Goal: Task Accomplishment & Management: Manage account settings

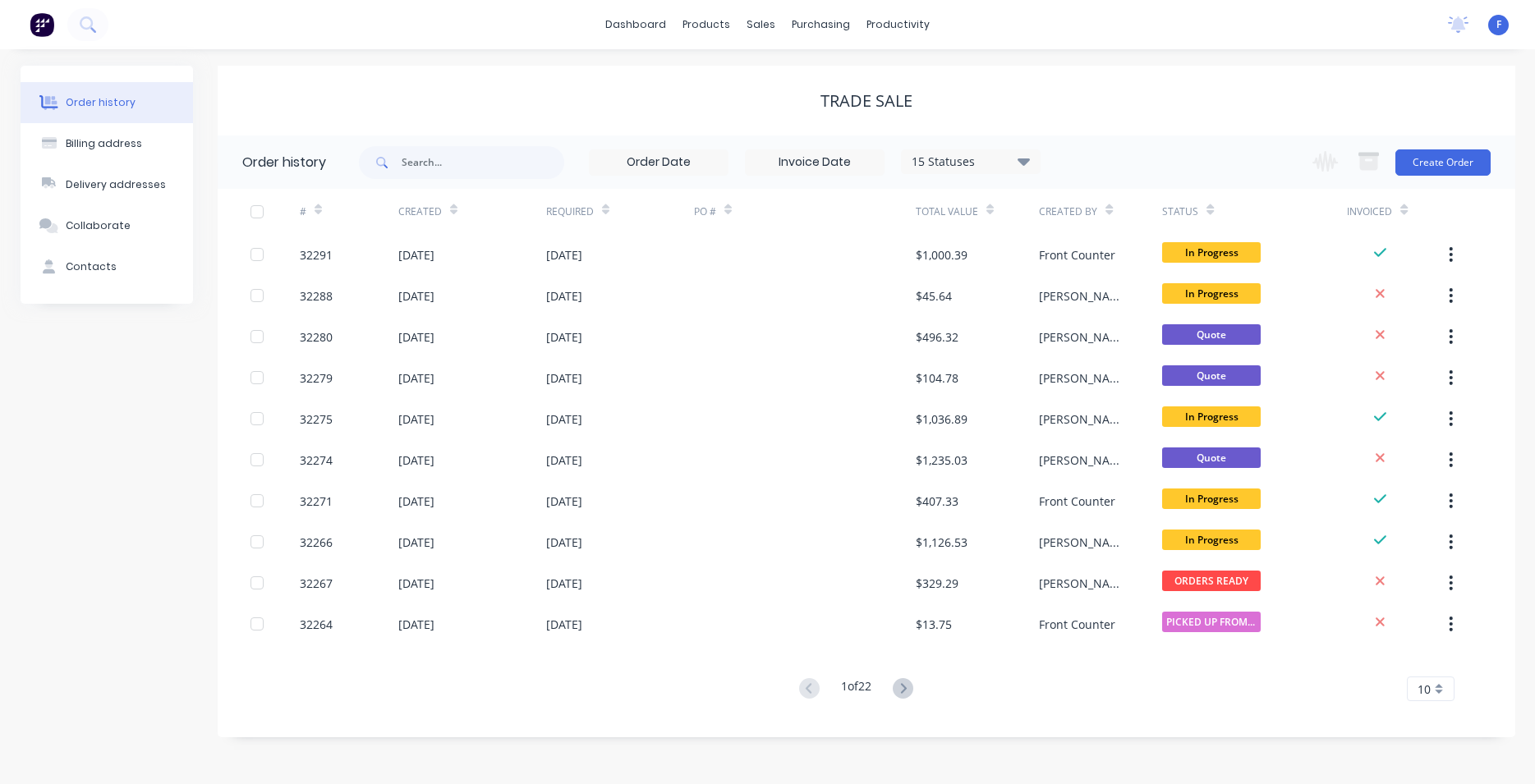
click at [37, 27] on img at bounding box center [42, 25] width 25 height 25
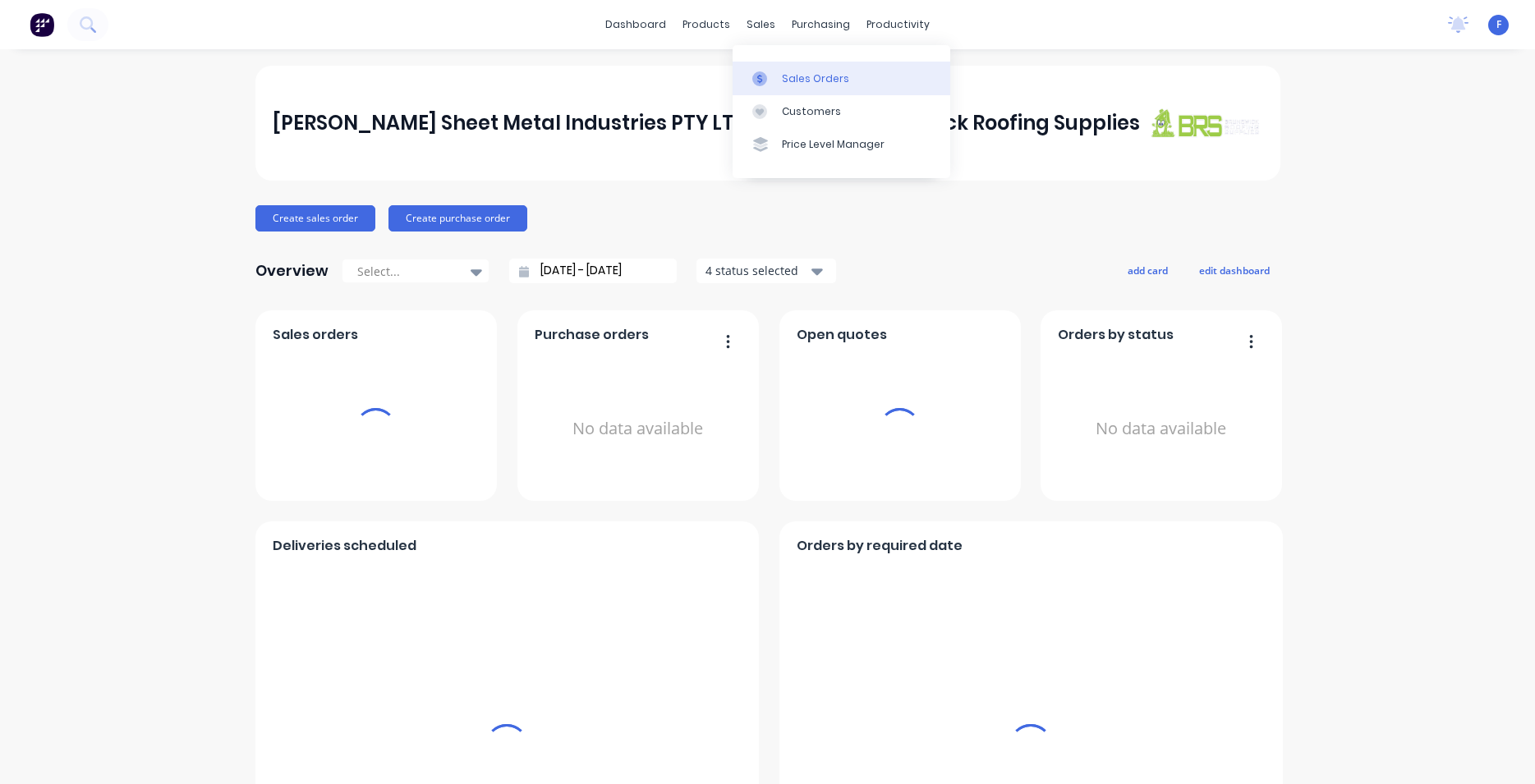
click at [817, 81] on div "Sales Orders" at bounding box center [816, 79] width 67 height 15
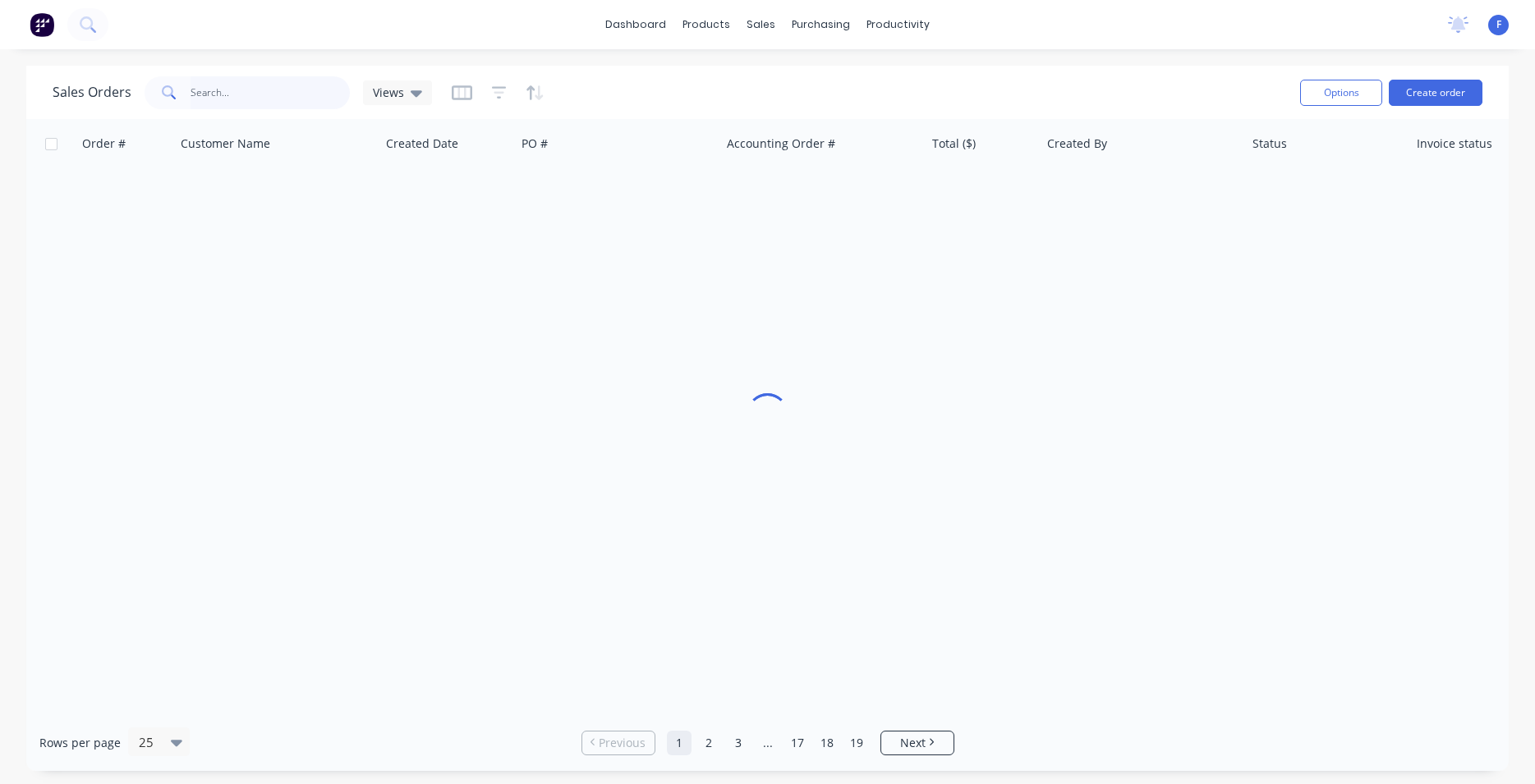
click at [238, 86] on input "text" at bounding box center [270, 93] width 160 height 33
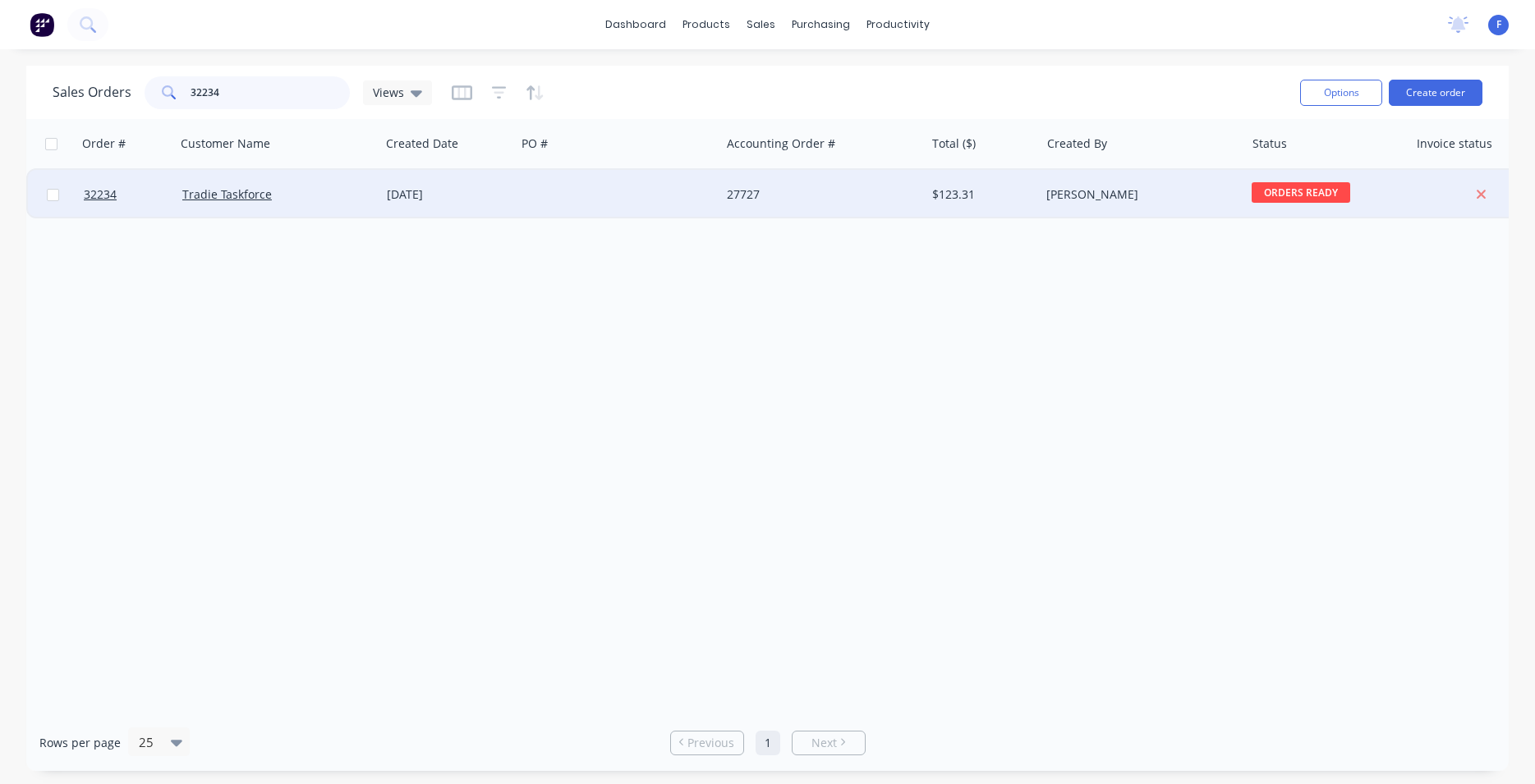
type input "32234"
click at [761, 207] on div "27727" at bounding box center [822, 195] width 205 height 49
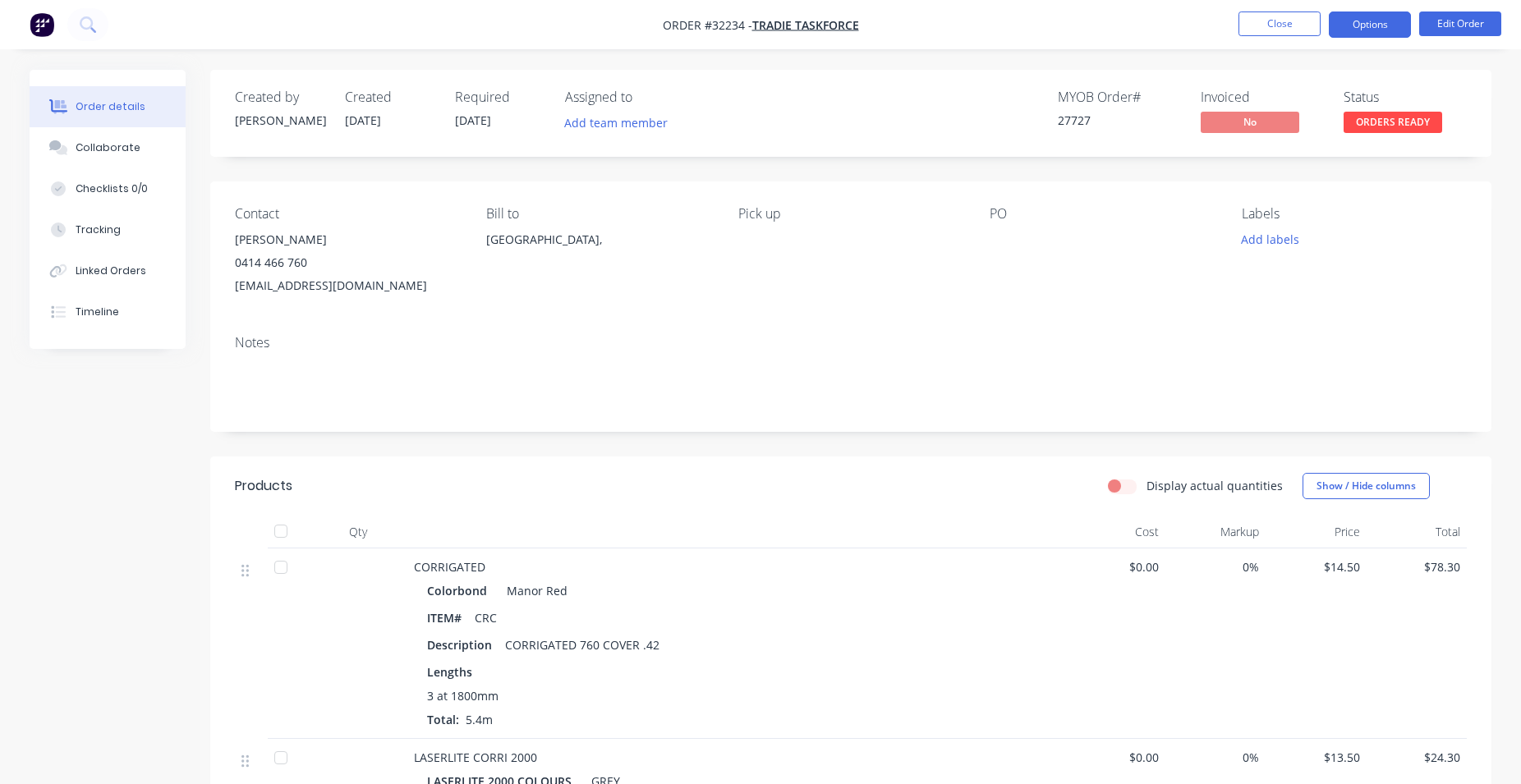
click at [1376, 35] on button "Options" at bounding box center [1370, 25] width 82 height 26
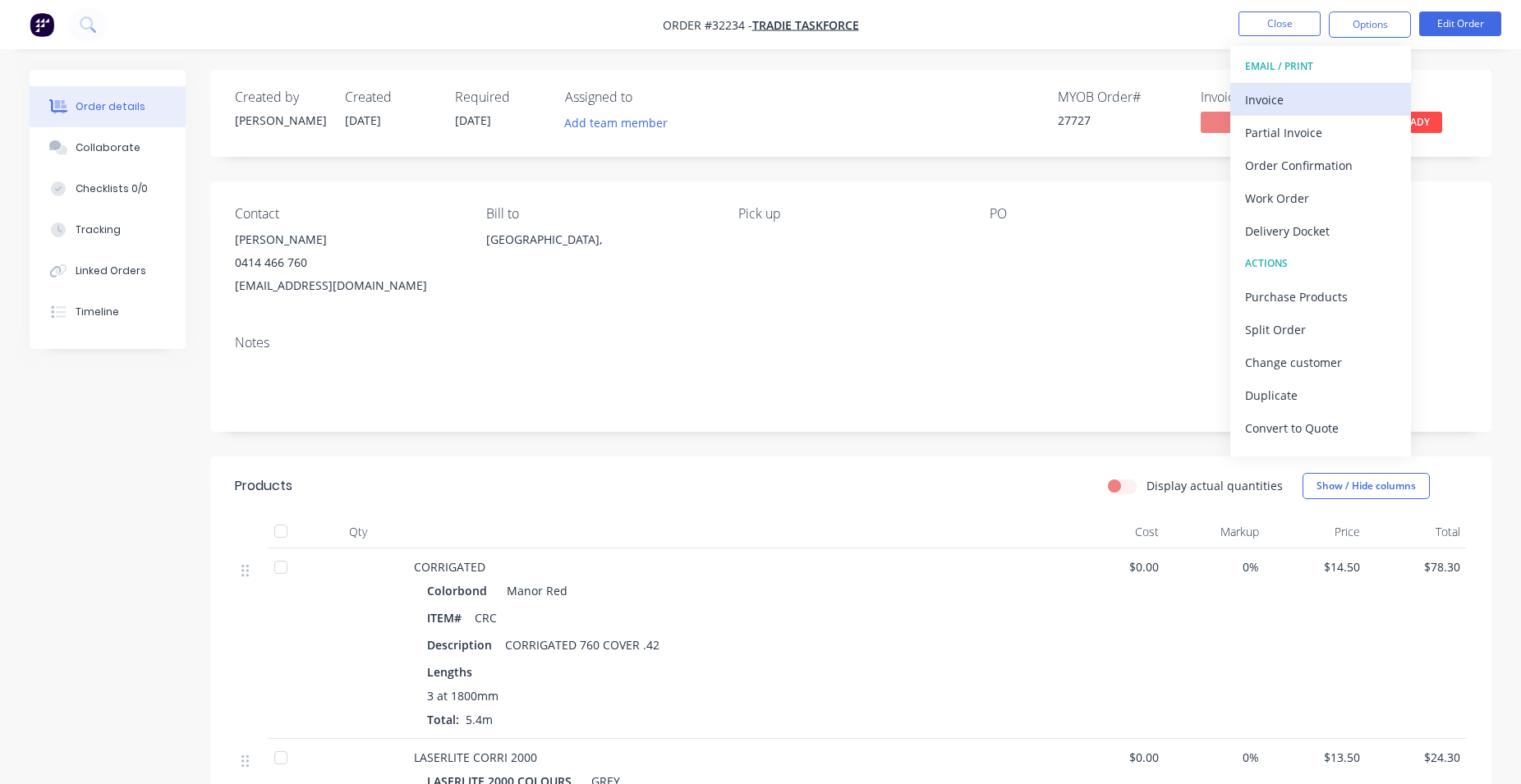
click at [1292, 104] on div "Invoice" at bounding box center [1320, 99] width 151 height 24
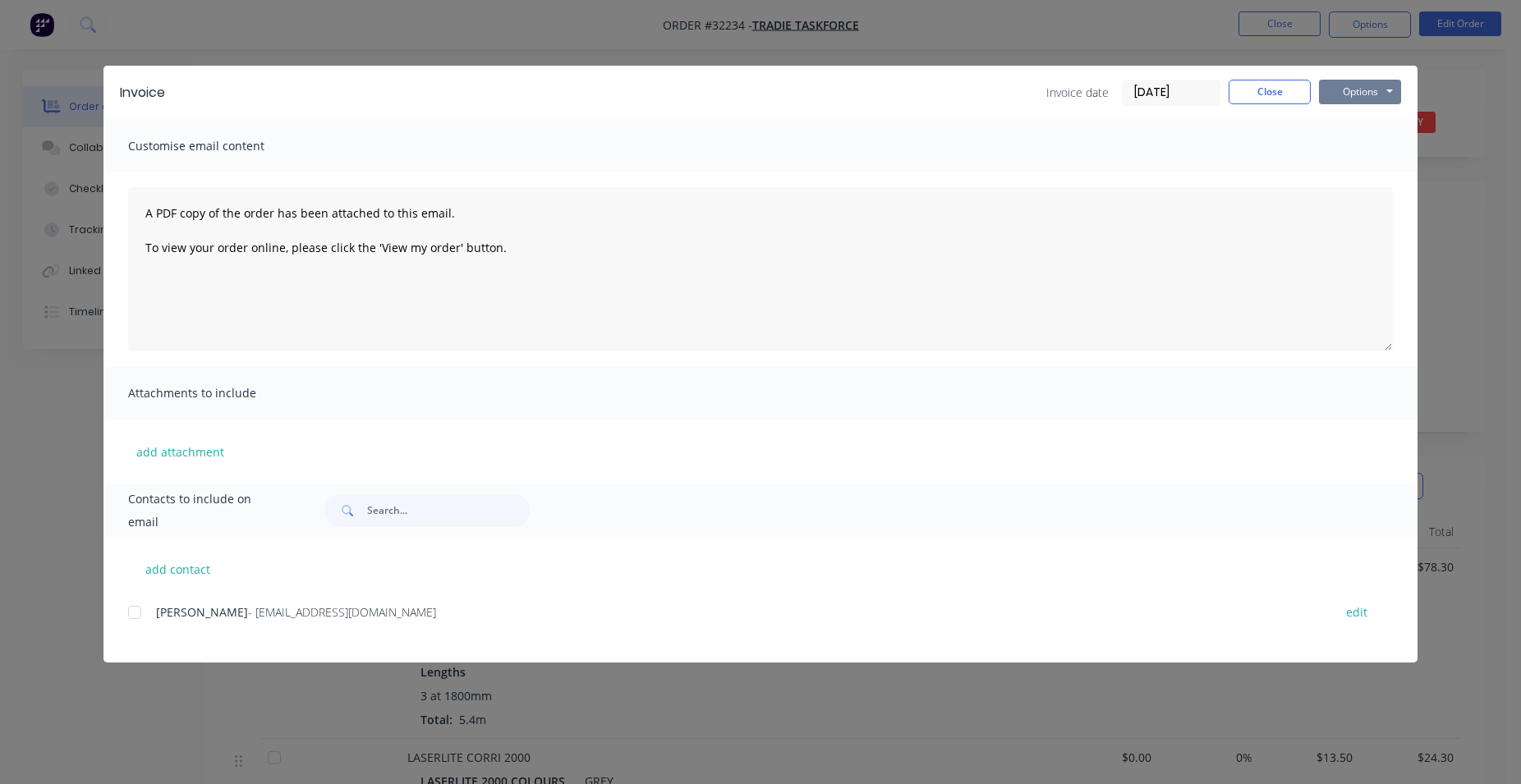
click at [1348, 91] on button "Options" at bounding box center [1360, 92] width 82 height 25
click at [1371, 150] on button "Print" at bounding box center [1371, 148] width 105 height 27
click at [1256, 94] on button "Close" at bounding box center [1269, 92] width 82 height 25
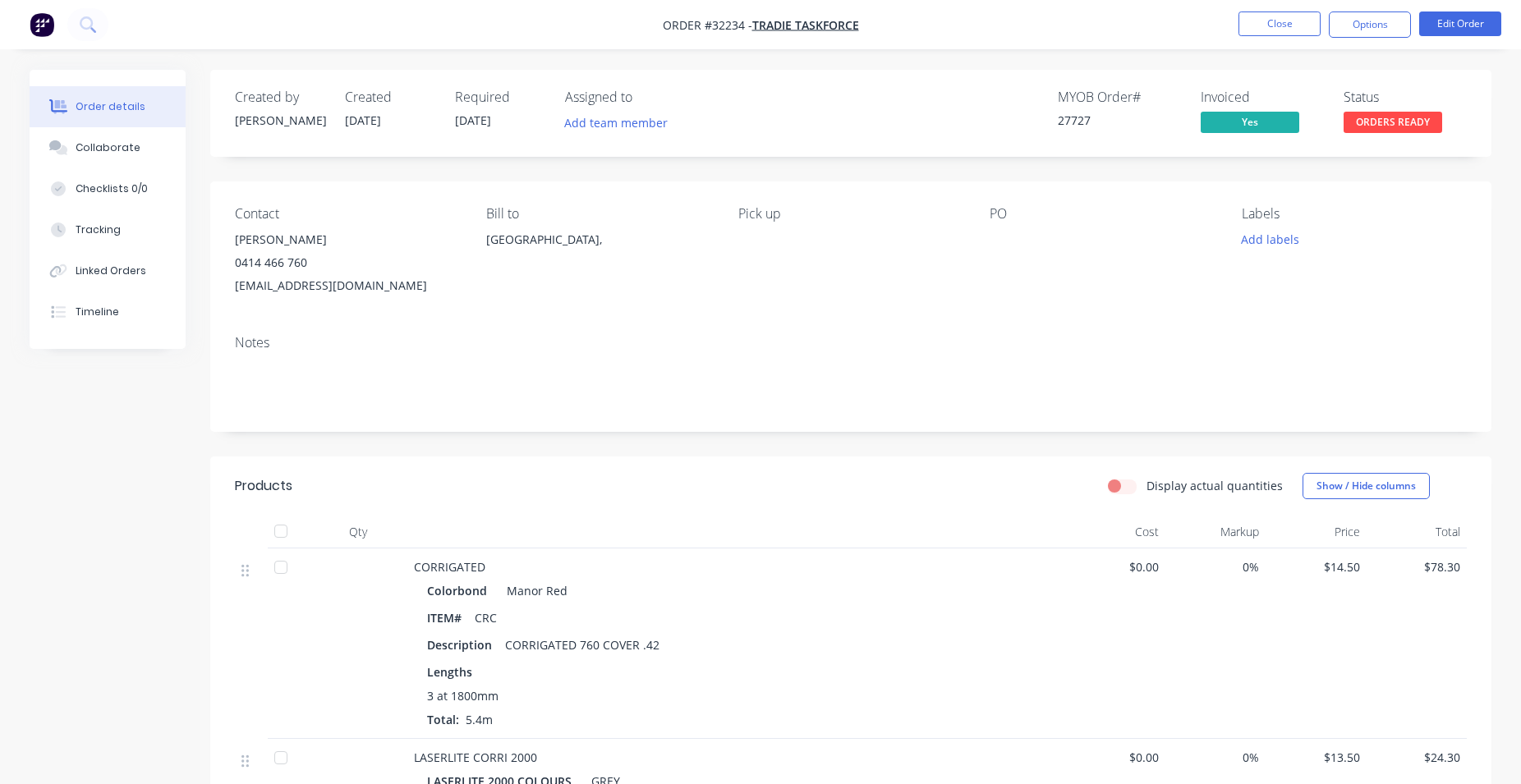
click at [1382, 124] on span "ORDERS READY" at bounding box center [1393, 122] width 99 height 21
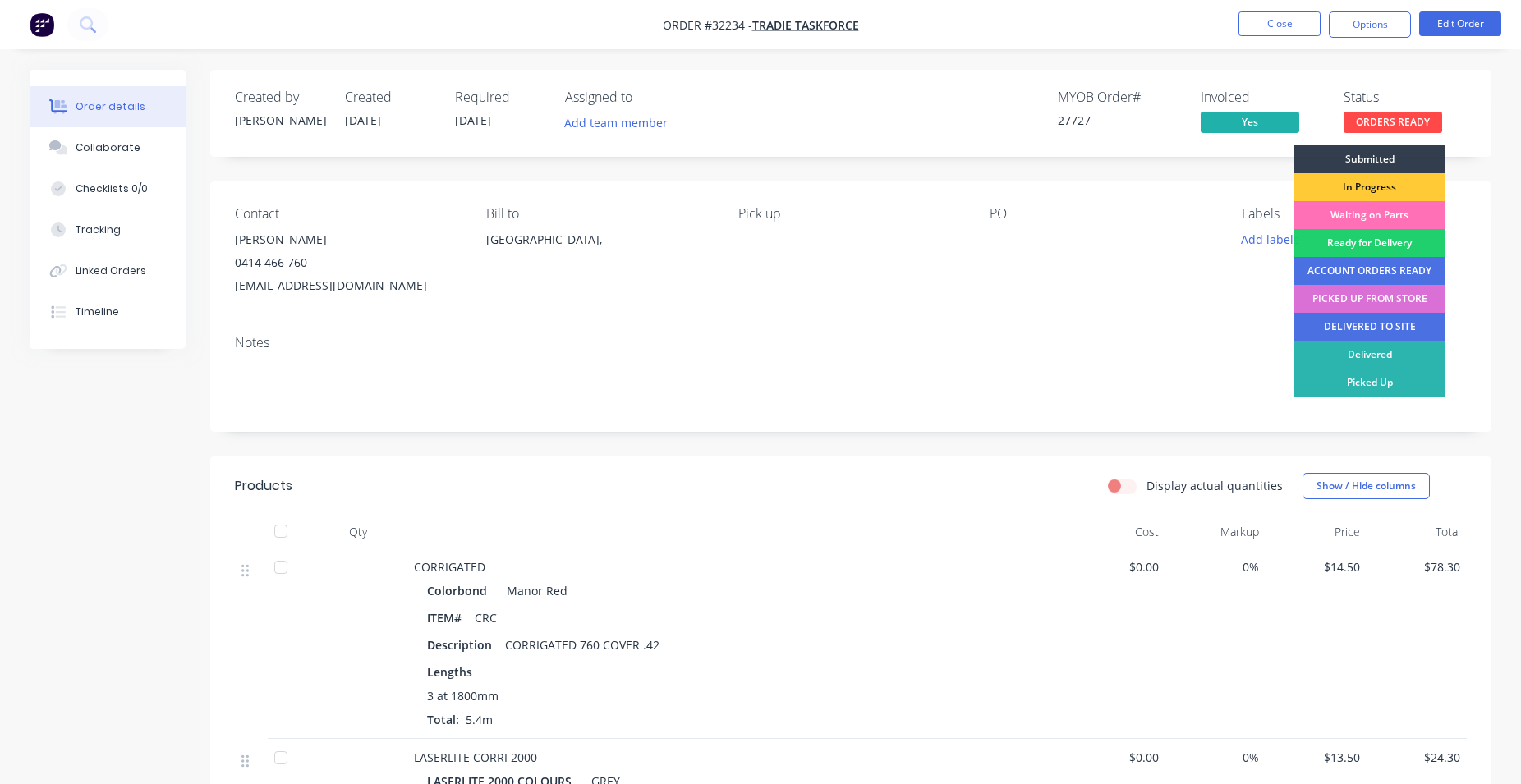
click at [1364, 299] on div "PICKED UP FROM STORE" at bounding box center [1369, 299] width 150 height 28
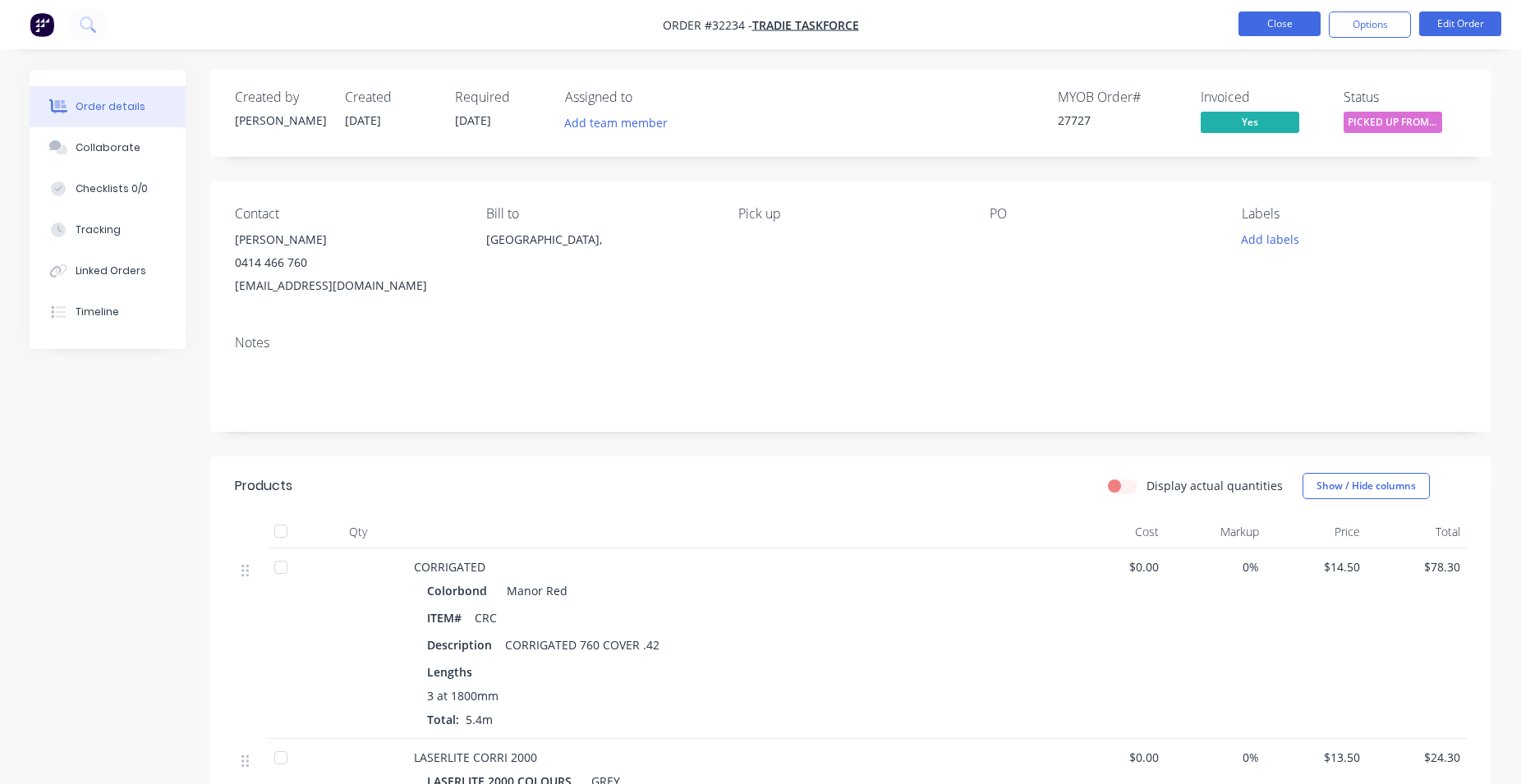
click at [1297, 25] on button "Close" at bounding box center [1279, 24] width 82 height 25
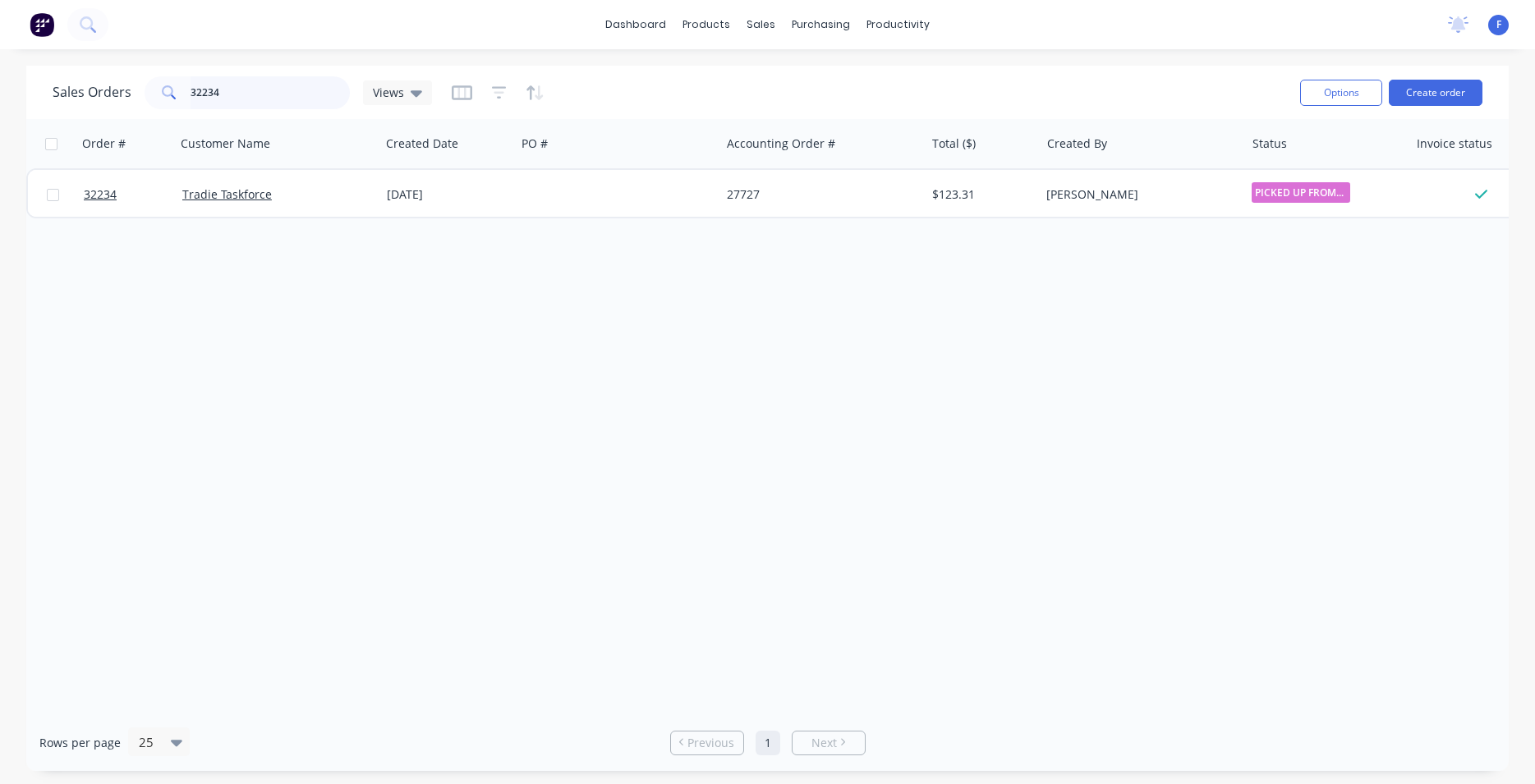
click at [286, 98] on input "32234" at bounding box center [270, 93] width 160 height 33
type input "3"
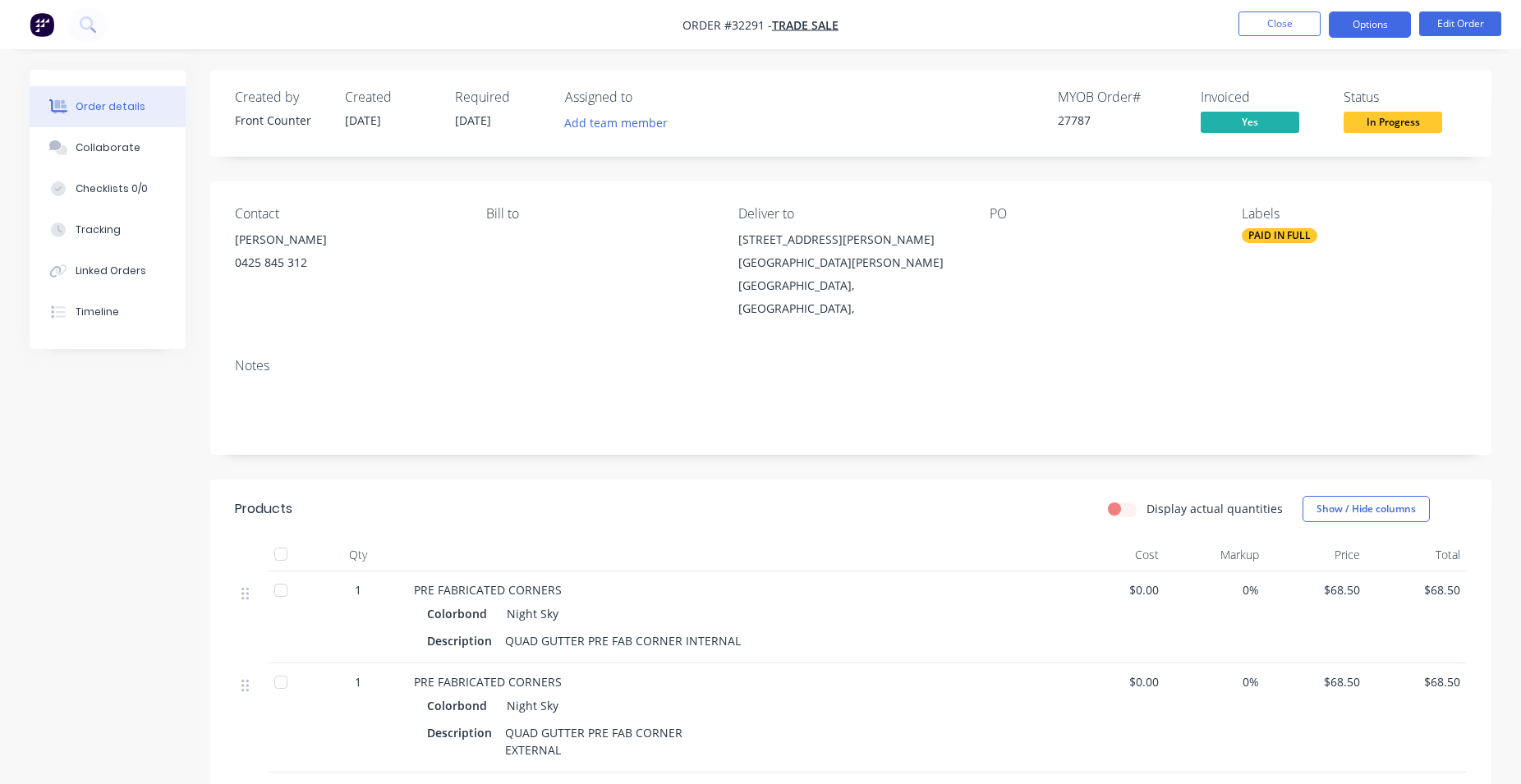
click at [1381, 25] on button "Options" at bounding box center [1370, 25] width 82 height 26
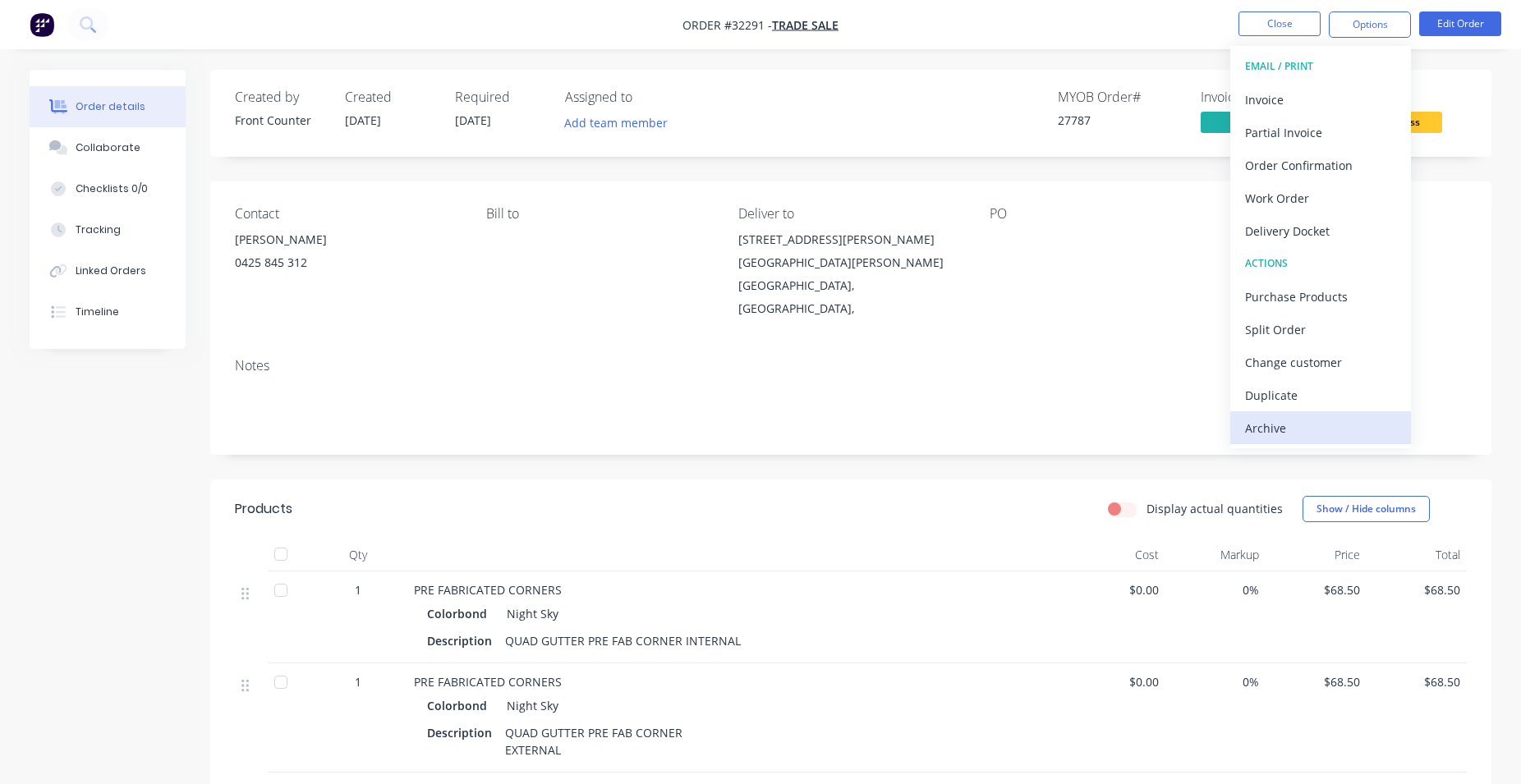
click at [1244, 435] on button "Archive" at bounding box center [1320, 427] width 181 height 33
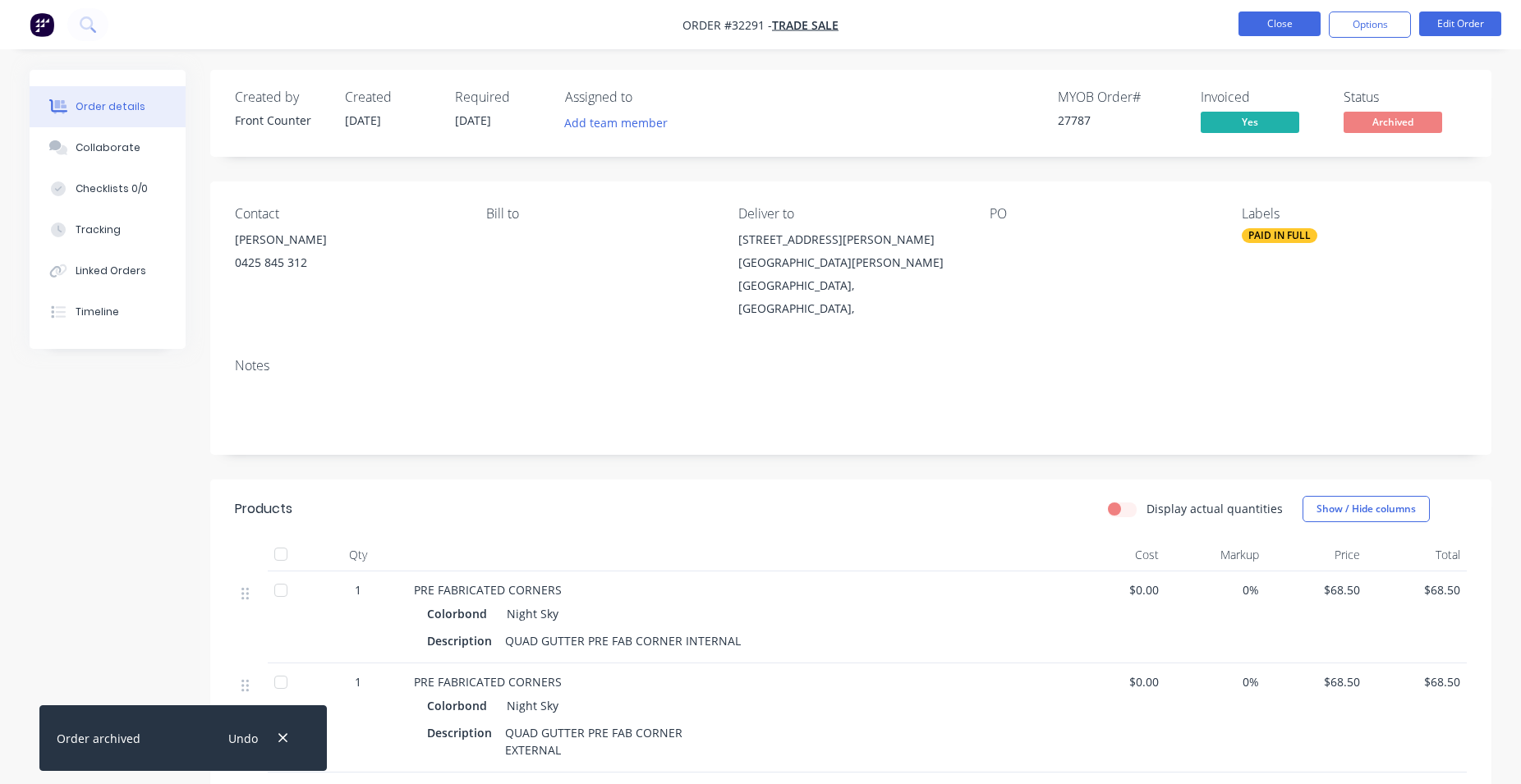
click at [1295, 23] on button "Close" at bounding box center [1279, 24] width 82 height 25
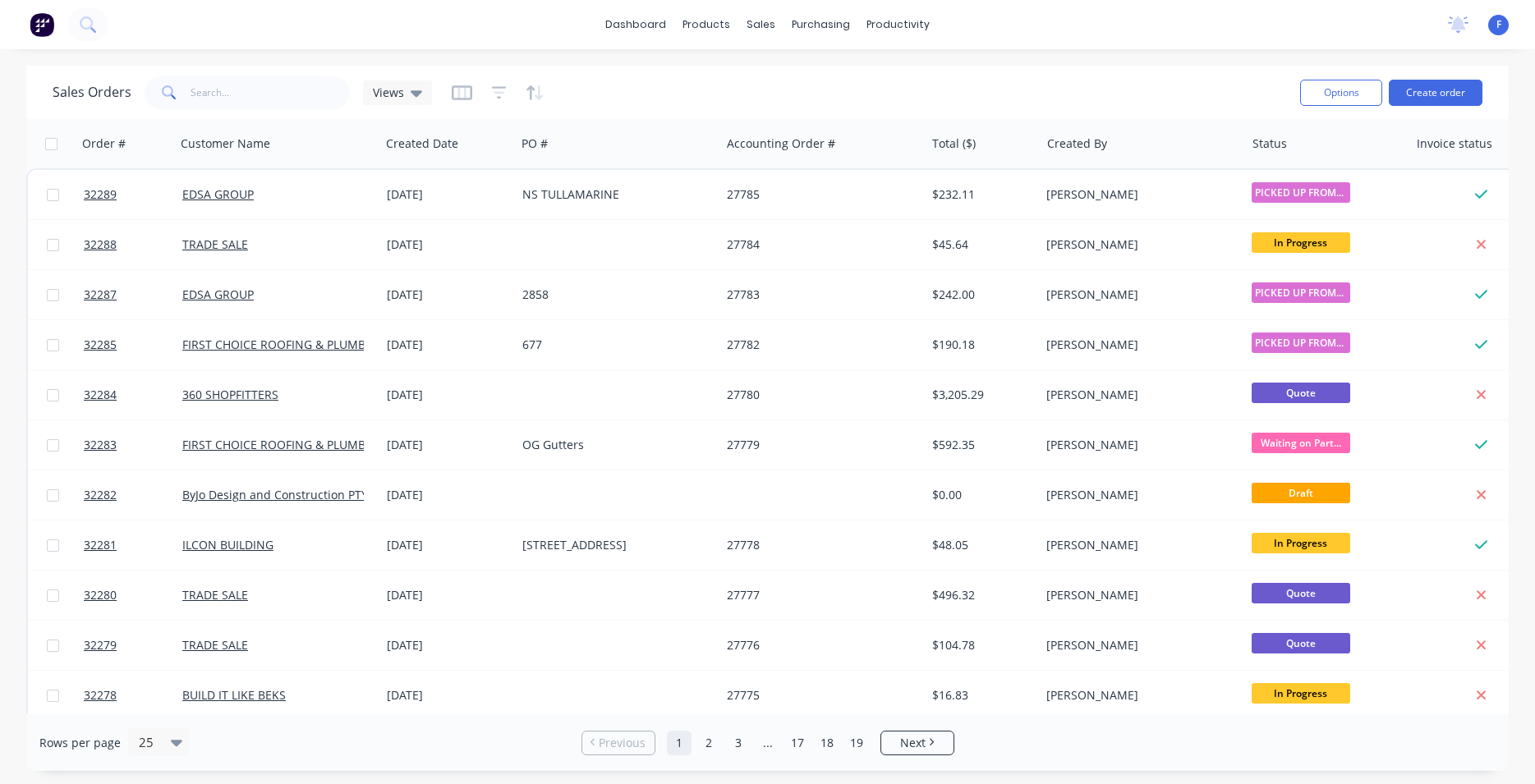
click at [36, 26] on img at bounding box center [42, 25] width 25 height 25
